Goal: Task Accomplishment & Management: Use online tool/utility

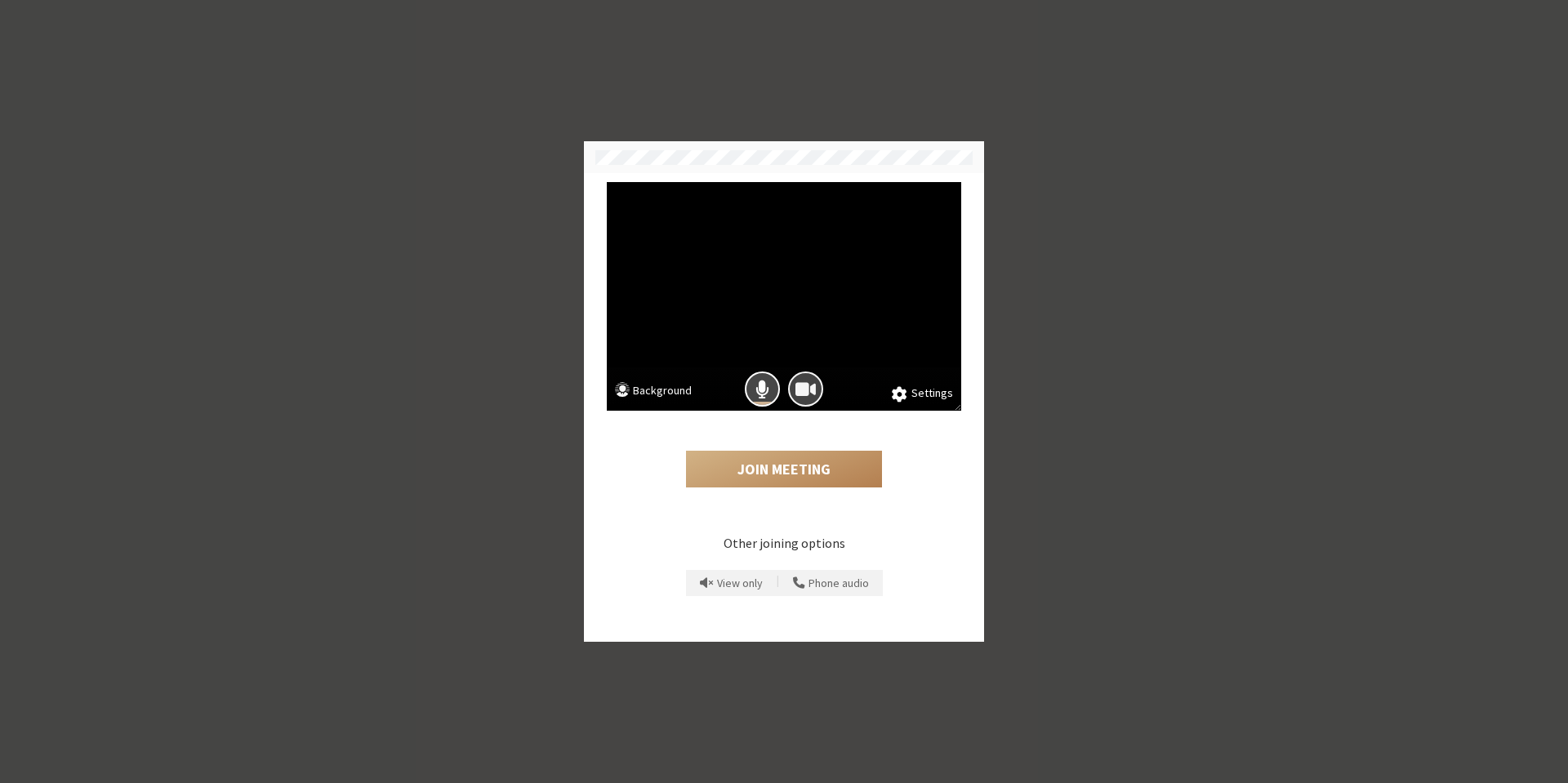
drag, startPoint x: 802, startPoint y: 391, endPoint x: 667, endPoint y: 398, distance: 135.2
click at [691, 441] on div "Settings Background Join Meeting Other joining options View only | Phone audio" at bounding box center [784, 406] width 366 height 448
click at [664, 390] on button "Background" at bounding box center [653, 392] width 77 height 21
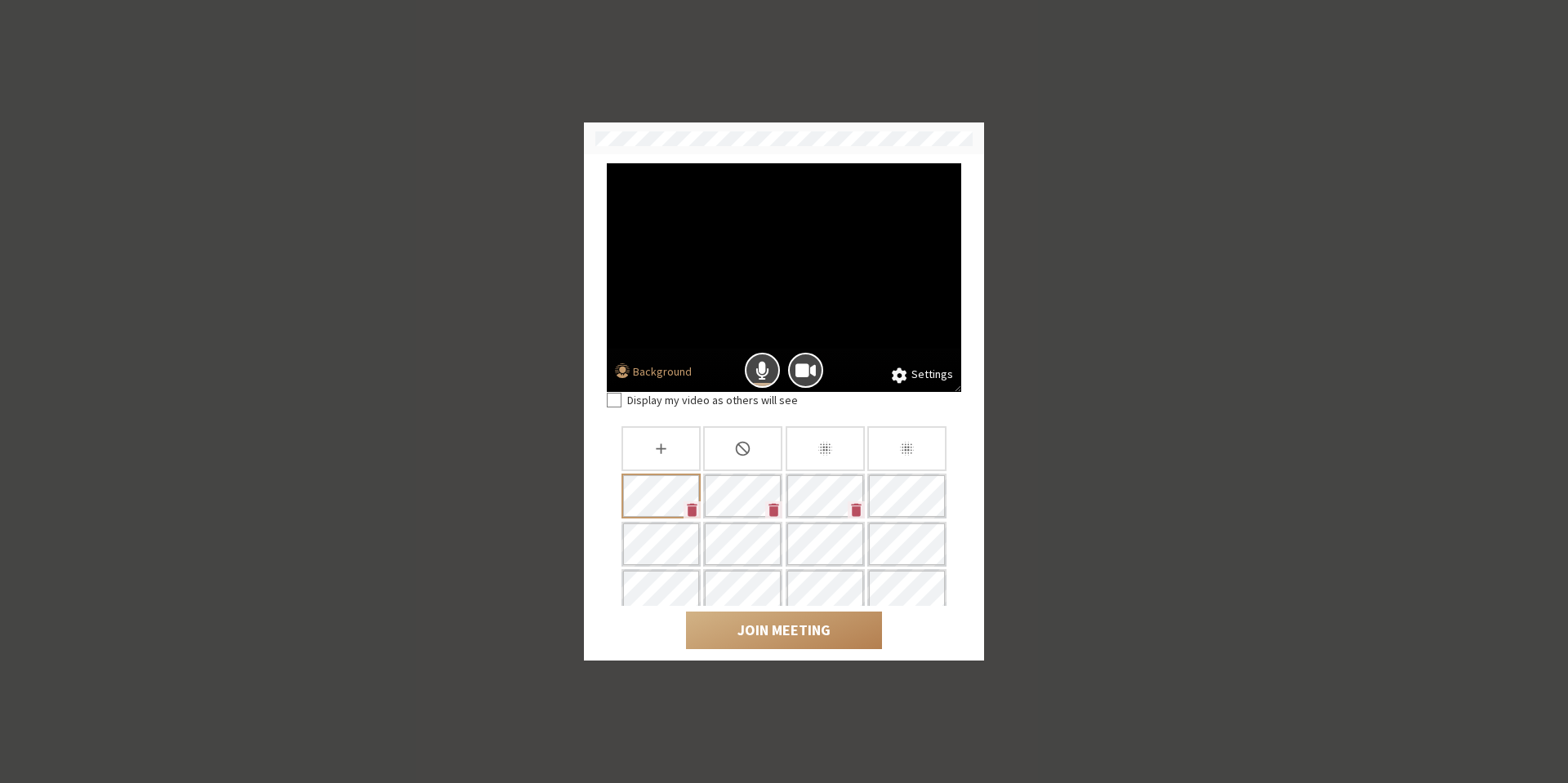
click at [924, 376] on button "Settings" at bounding box center [922, 374] width 62 height 18
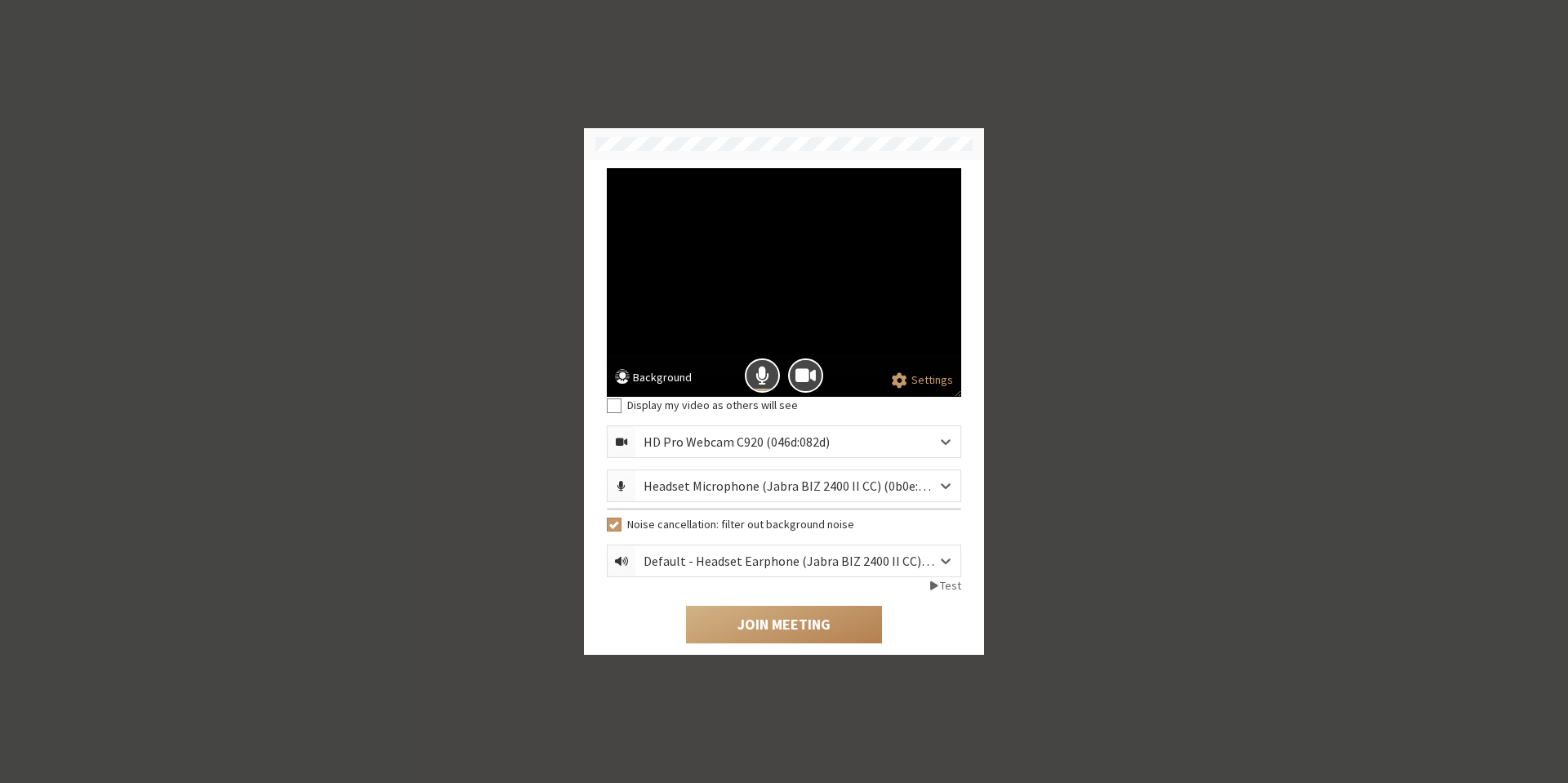
click at [686, 375] on button "Background" at bounding box center [653, 379] width 77 height 21
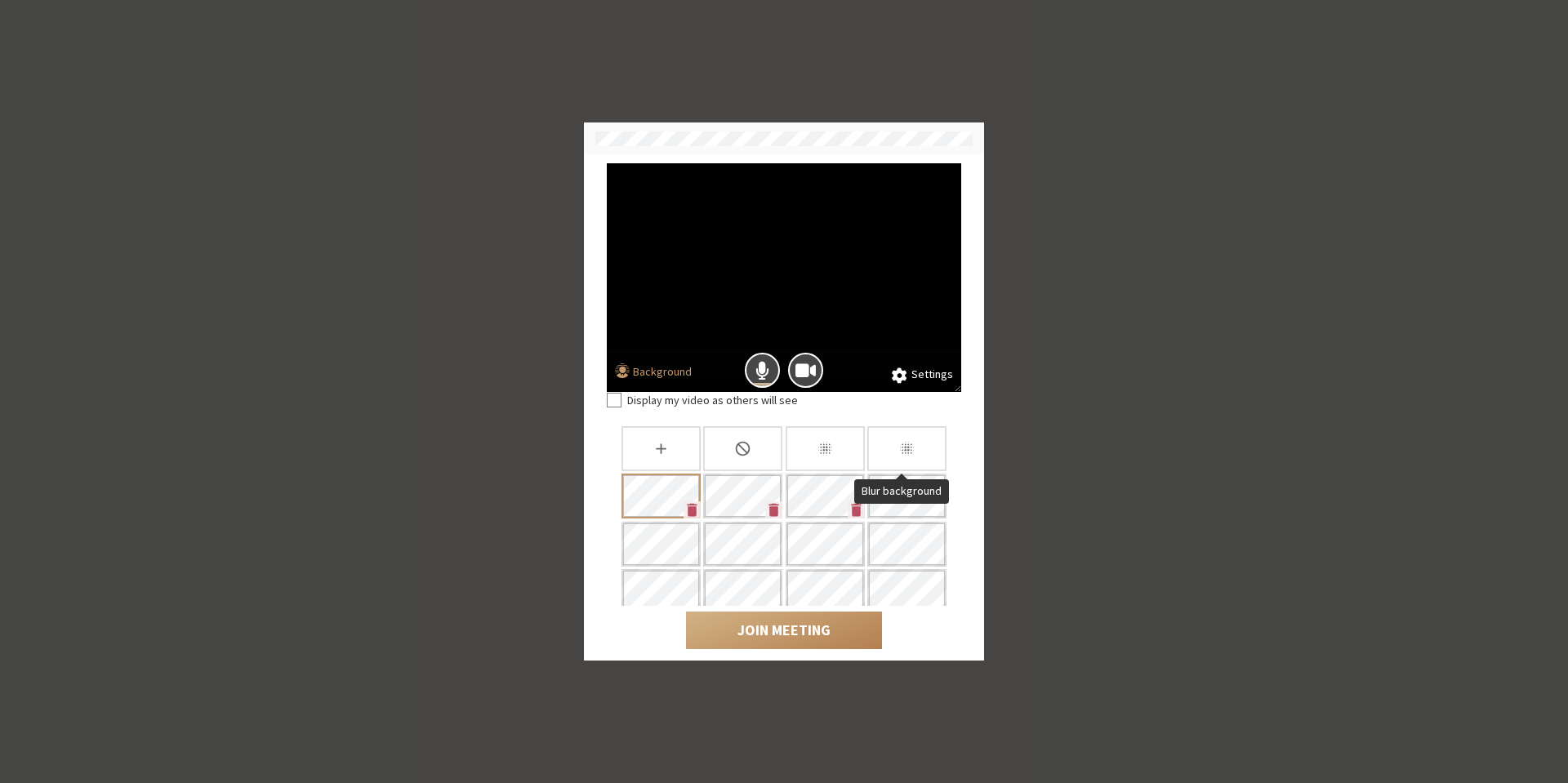
click at [903, 453] on icon "Blur background" at bounding box center [907, 448] width 17 height 17
click at [817, 626] on button "Join Meeting" at bounding box center [784, 630] width 196 height 38
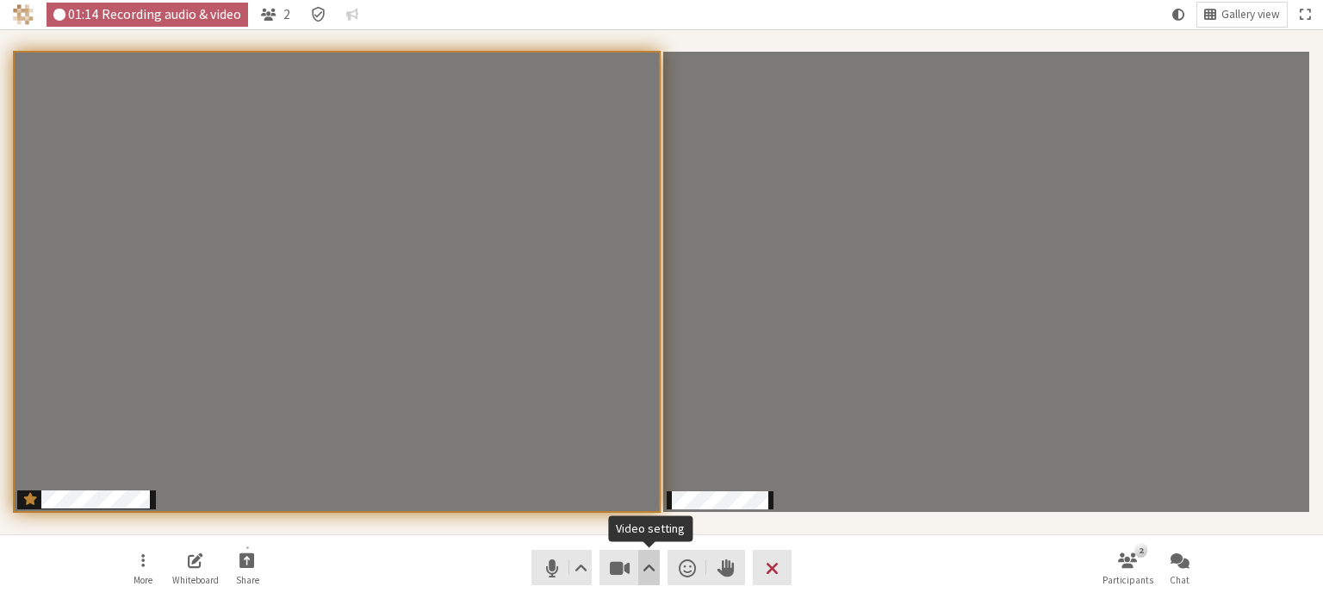
click at [650, 575] on span "Video setting" at bounding box center [649, 568] width 13 height 24
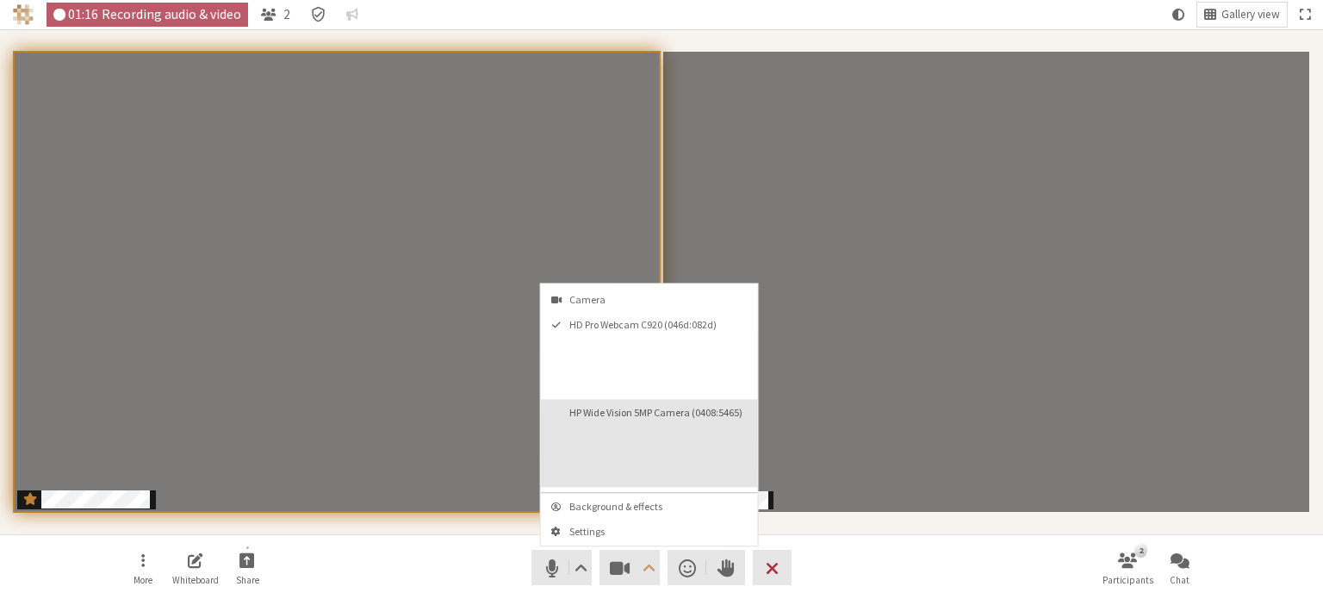
click at [687, 444] on video "HP Wide Vision 5MP Camera (0408:5465)" at bounding box center [696, 453] width 114 height 57
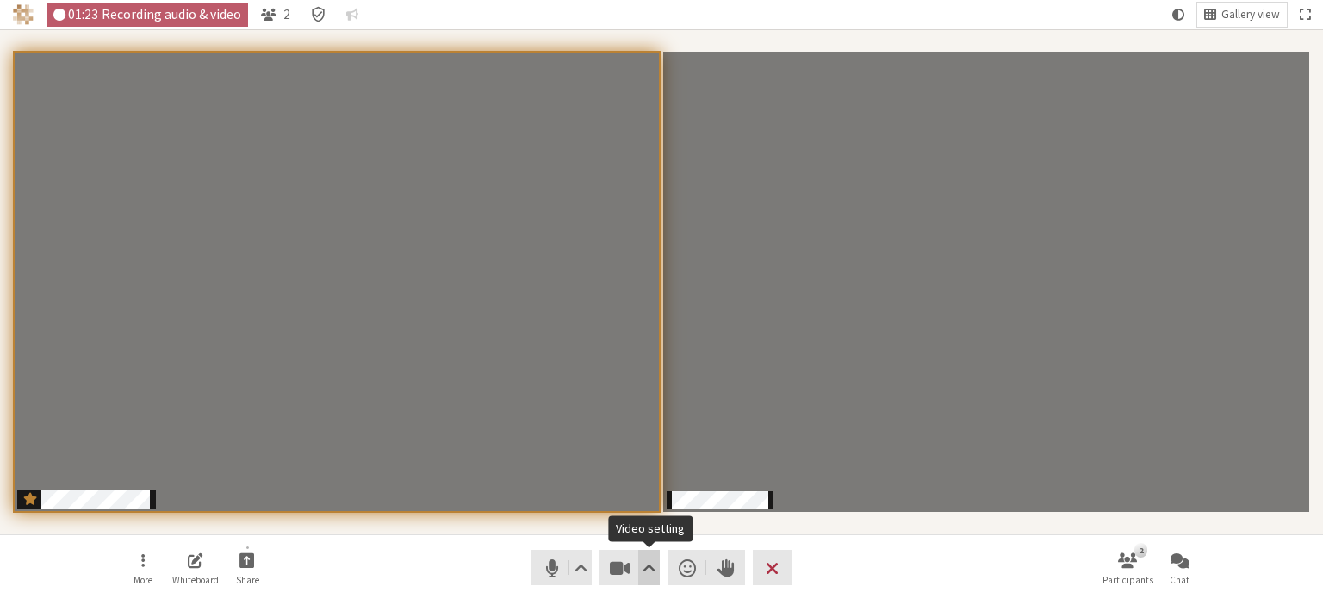
click at [648, 571] on span "Video setting" at bounding box center [649, 568] width 13 height 24
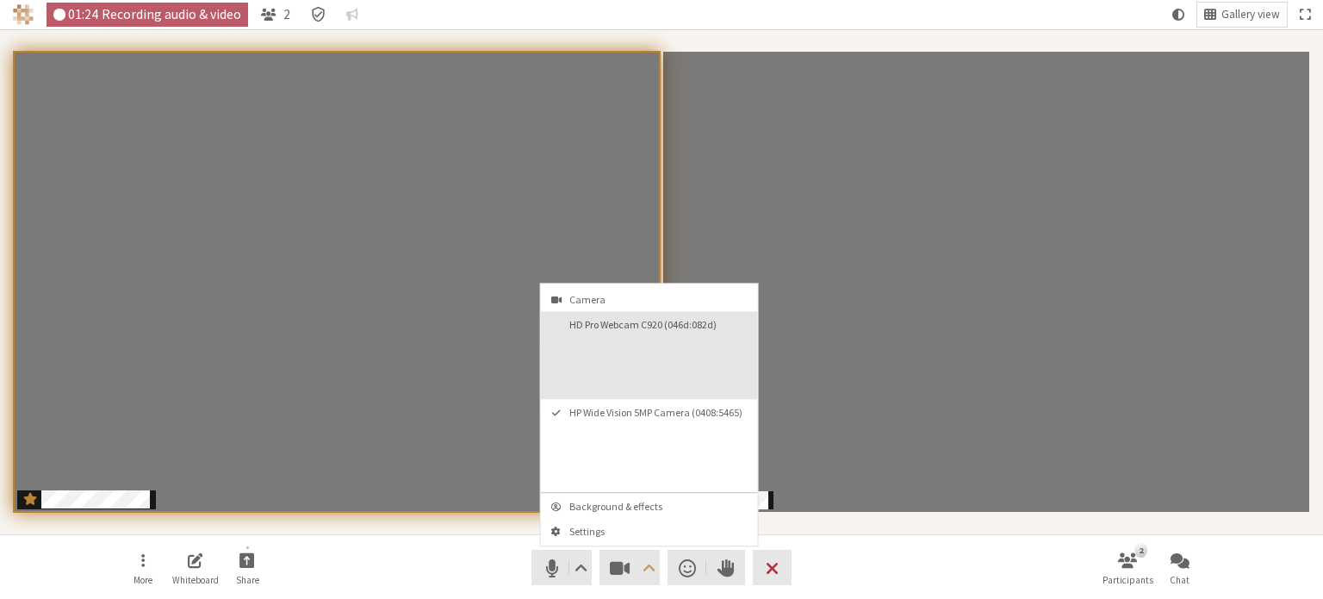
click at [621, 333] on button "HD Pro Webcam C920 (046d:082d)" at bounding box center [649, 355] width 217 height 88
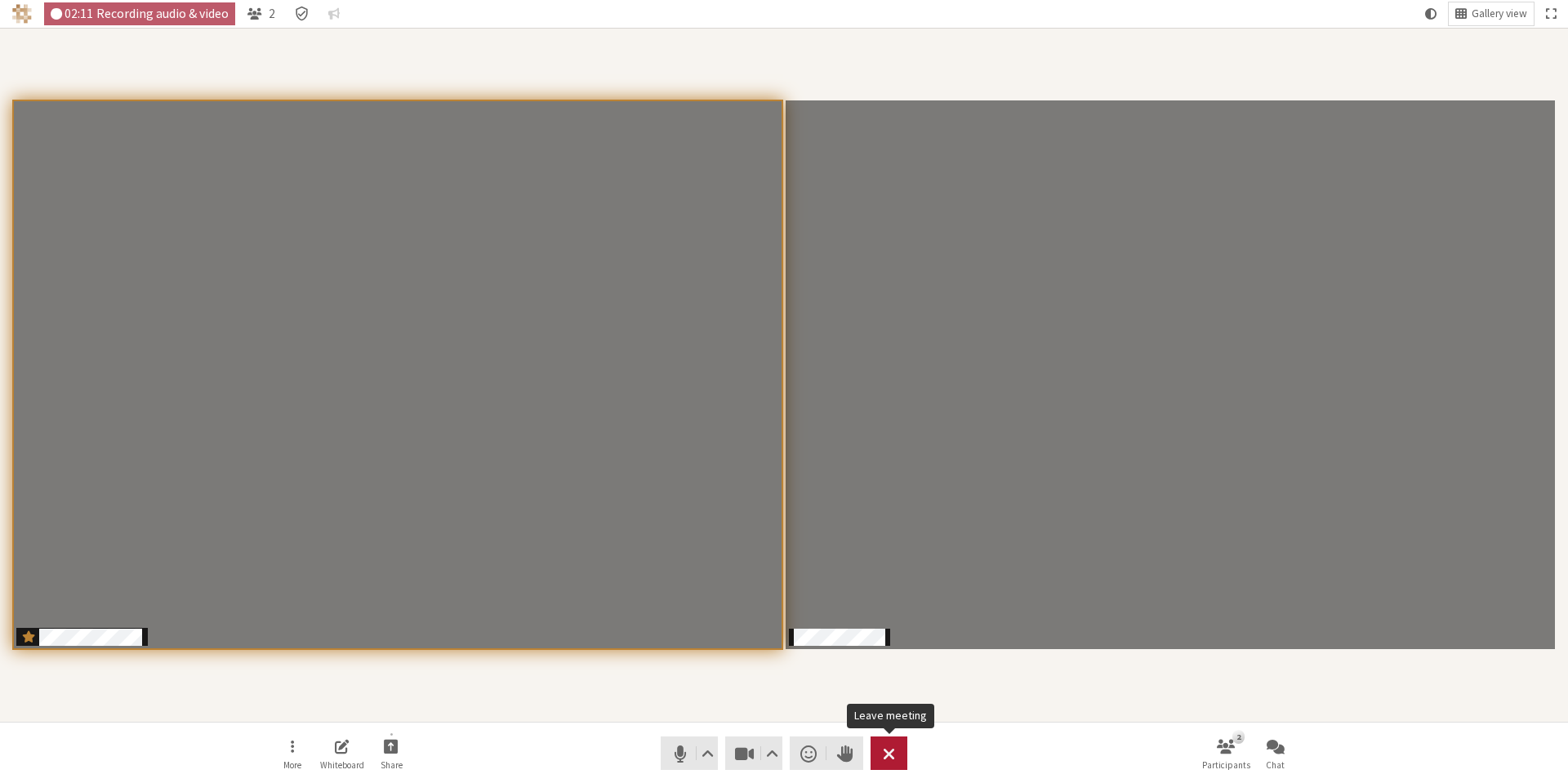
click at [893, 763] on span "Leave meeting" at bounding box center [888, 754] width 12 height 23
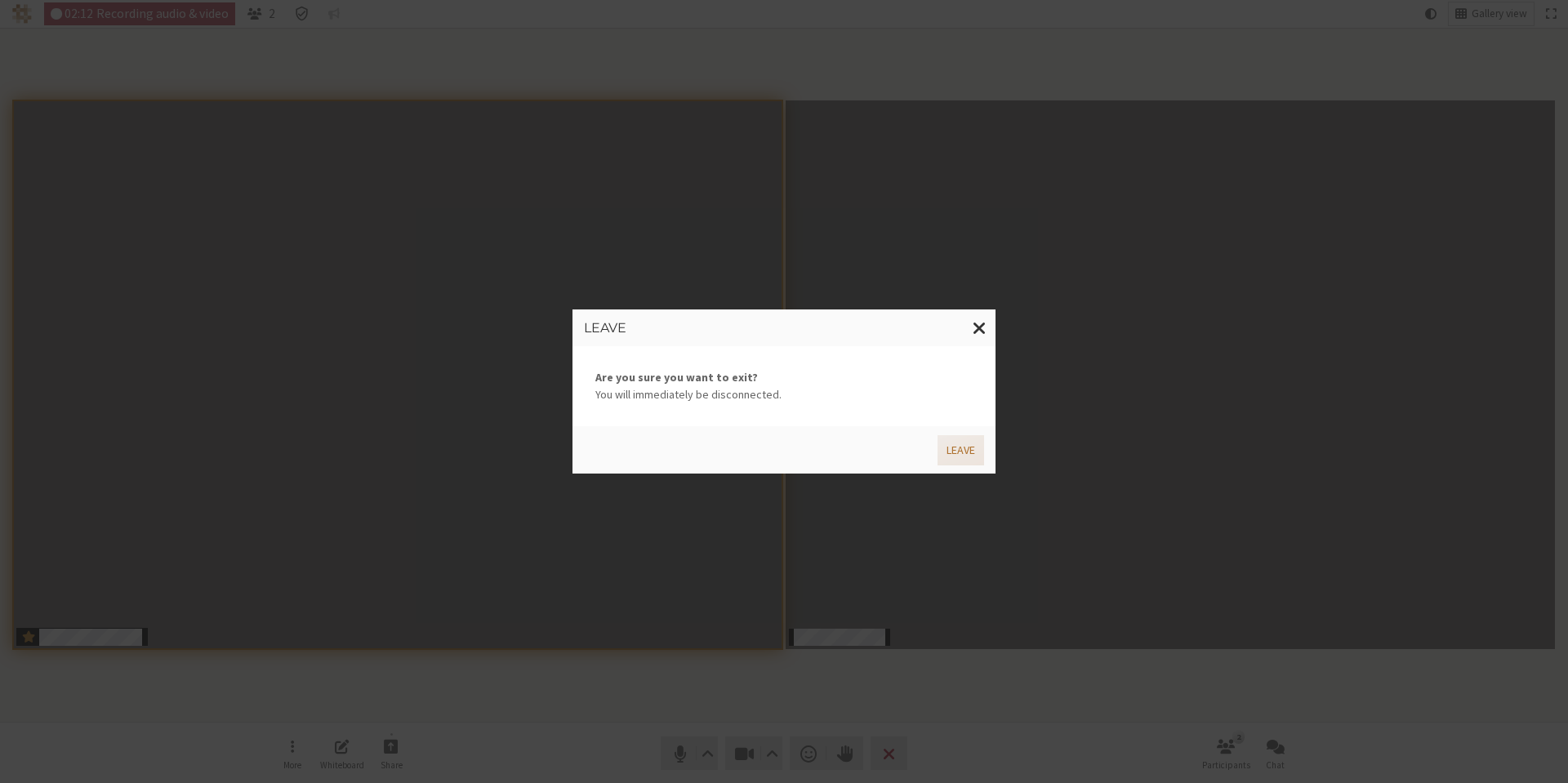
click at [955, 449] on button "Leave" at bounding box center [960, 450] width 46 height 30
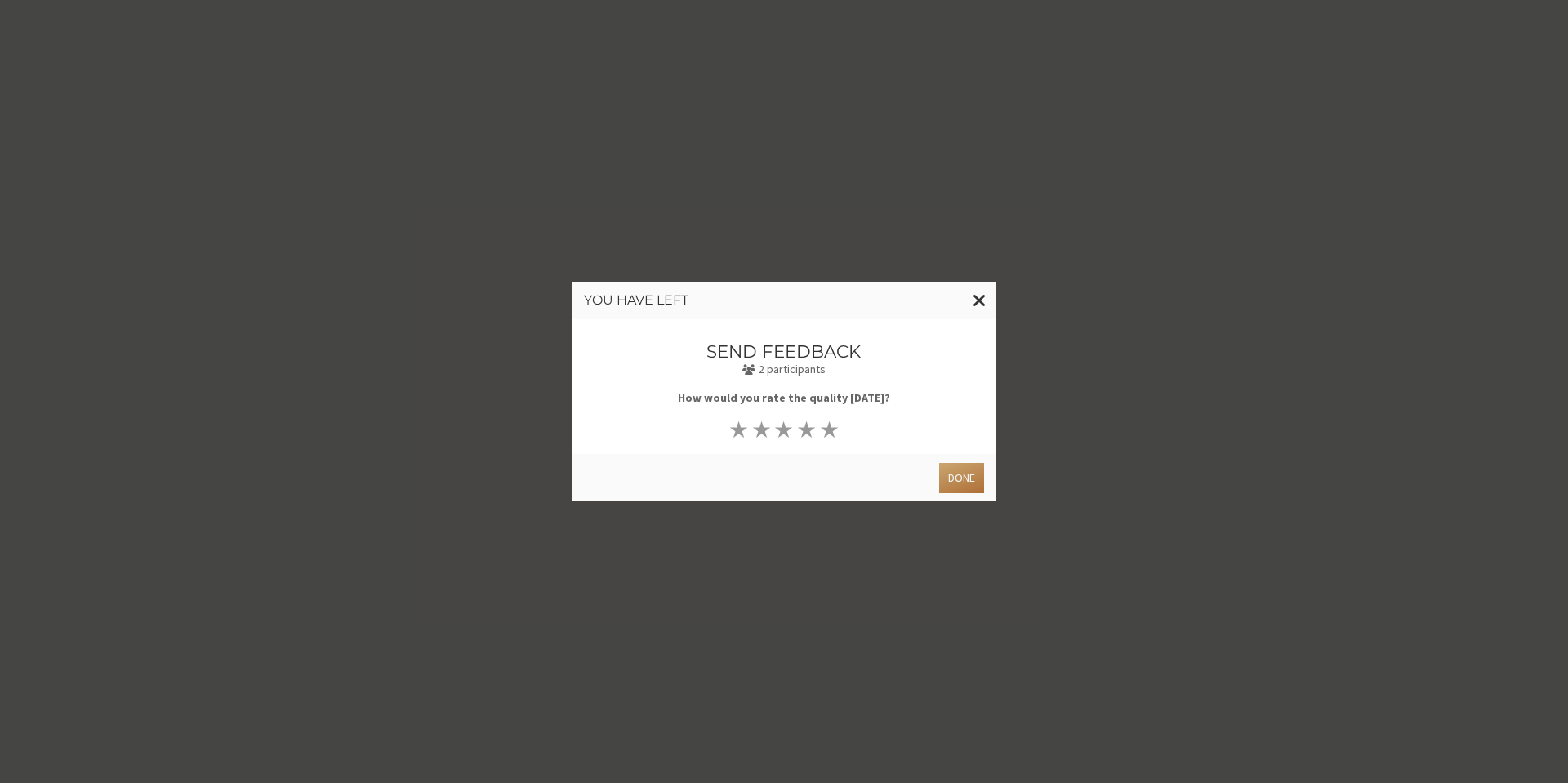
click at [978, 474] on button "Done" at bounding box center [961, 478] width 45 height 30
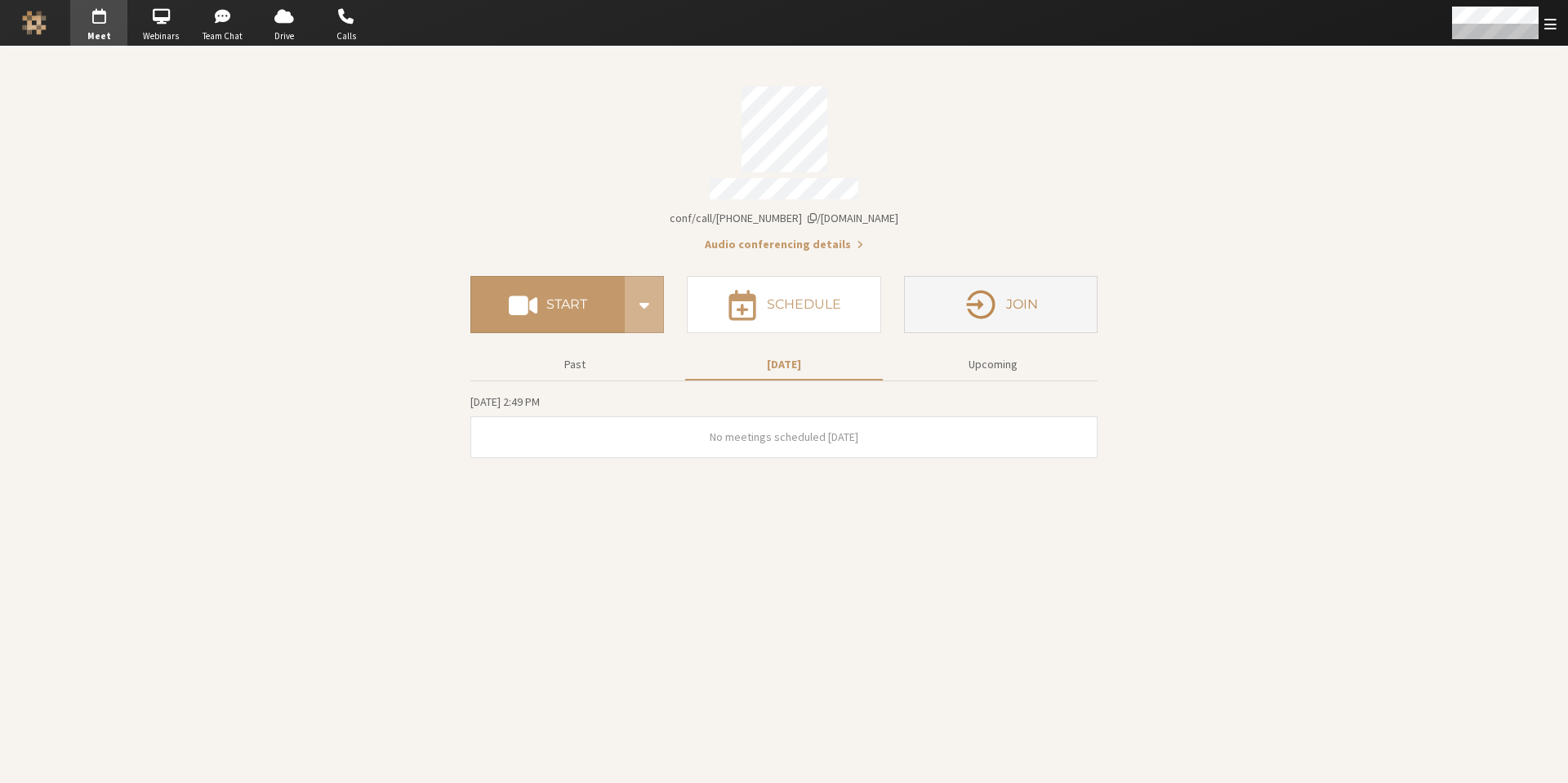
click at [1030, 300] on h4 "Join" at bounding box center [1022, 304] width 32 height 13
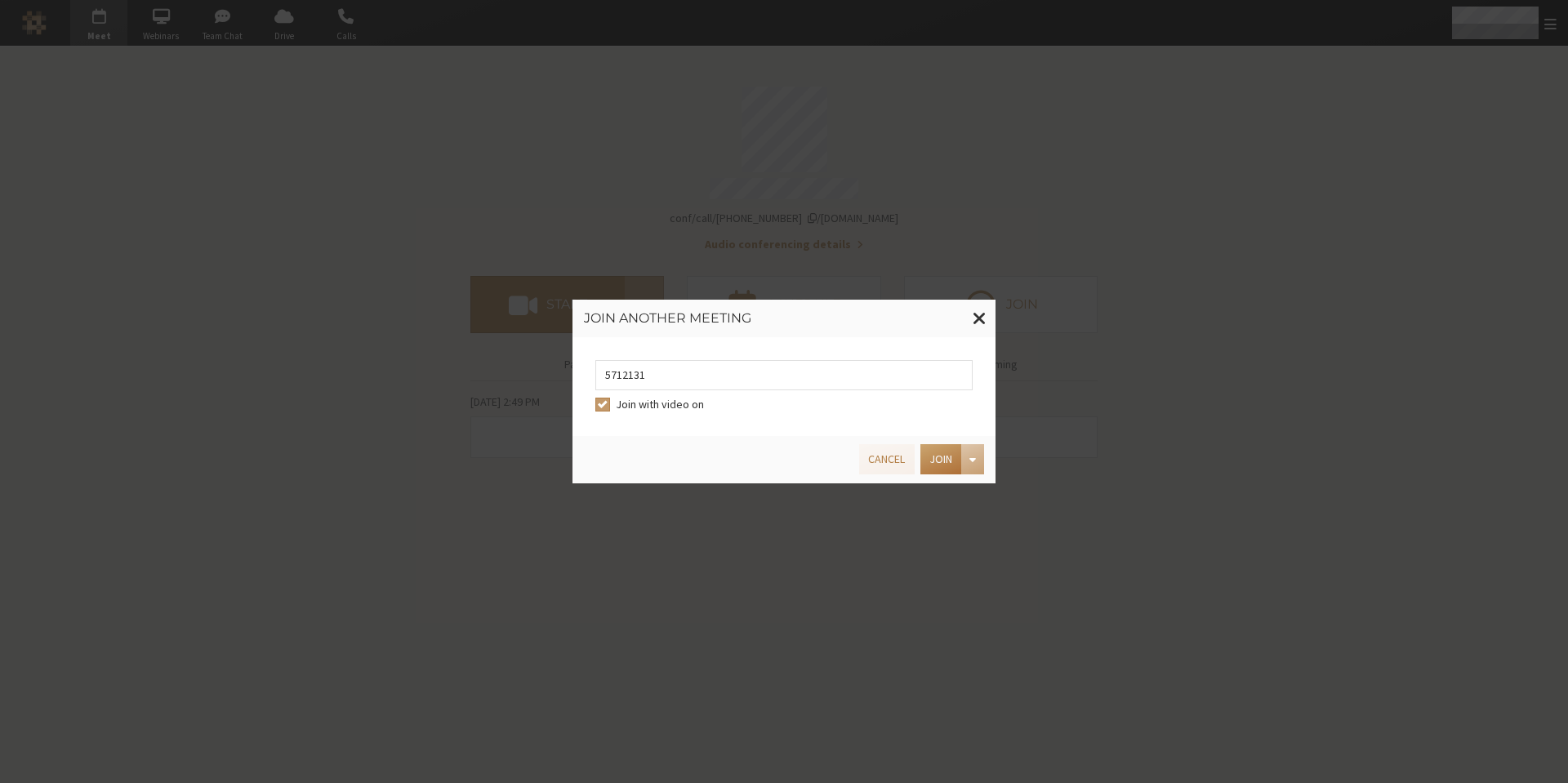
type input "5712131"
click at [934, 462] on button "Join" at bounding box center [940, 460] width 41 height 30
click at [707, 372] on input "5712131" at bounding box center [784, 375] width 377 height 30
